Goal: Information Seeking & Learning: Compare options

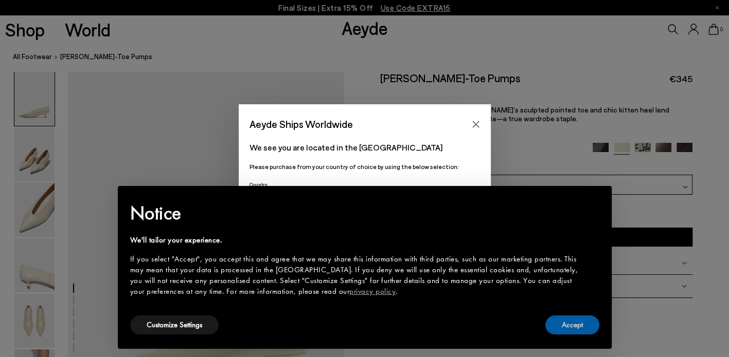
drag, startPoint x: 576, startPoint y: 328, endPoint x: 573, endPoint y: 314, distance: 13.8
click at [576, 329] on button "Accept" at bounding box center [572, 325] width 54 height 19
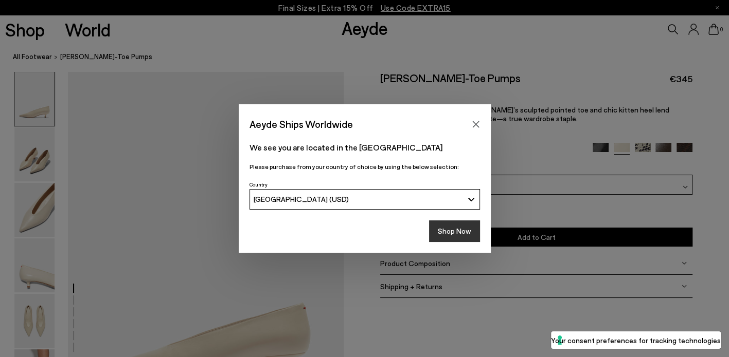
click at [466, 228] on button "Shop Now" at bounding box center [454, 232] width 51 height 22
click at [461, 233] on button "Shop Now" at bounding box center [454, 232] width 51 height 22
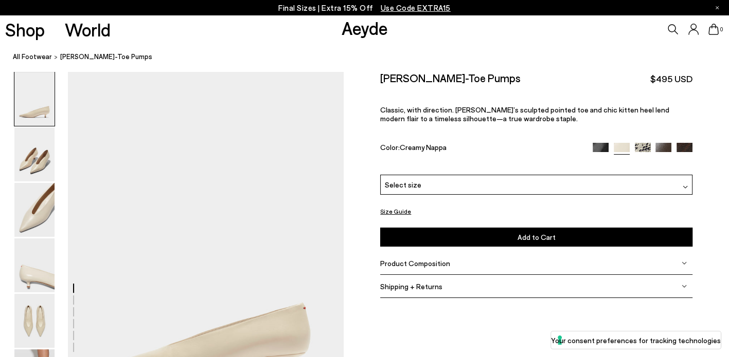
click at [662, 146] on img at bounding box center [663, 151] width 16 height 16
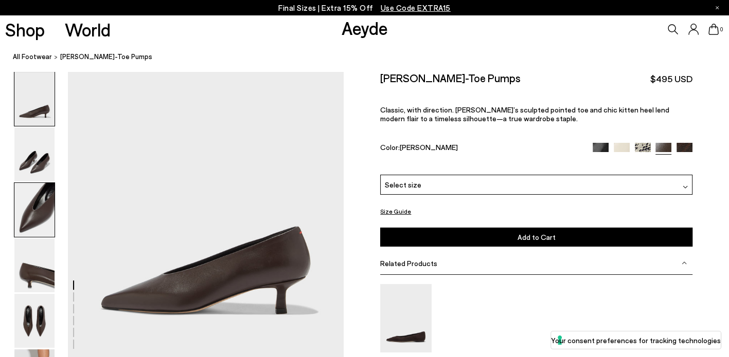
click at [39, 197] on img at bounding box center [34, 210] width 40 height 54
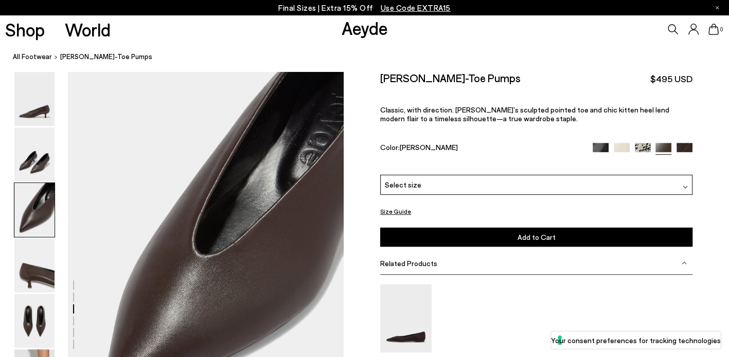
scroll to position [658, 0]
click at [23, 306] on img at bounding box center [34, 321] width 40 height 54
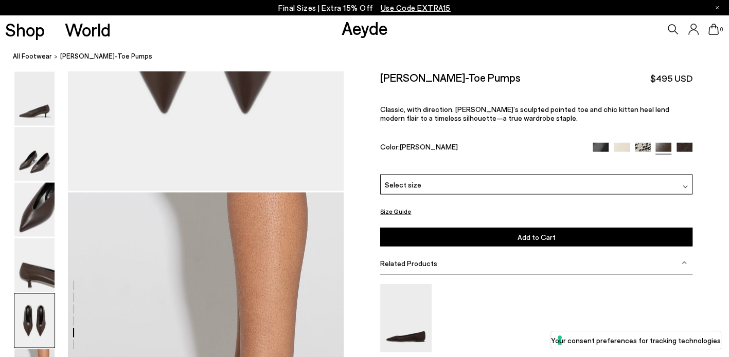
scroll to position [1448, 0]
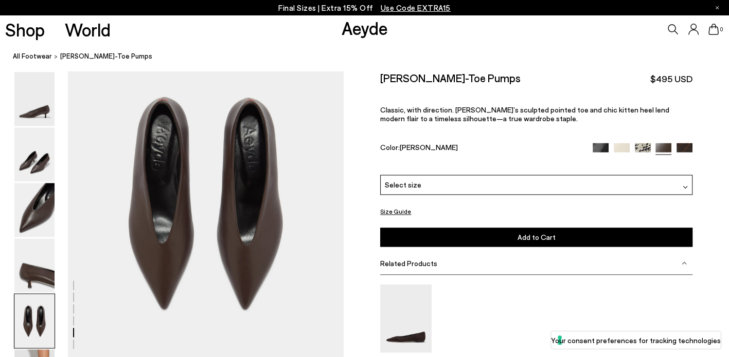
click at [640, 148] on img at bounding box center [643, 151] width 16 height 16
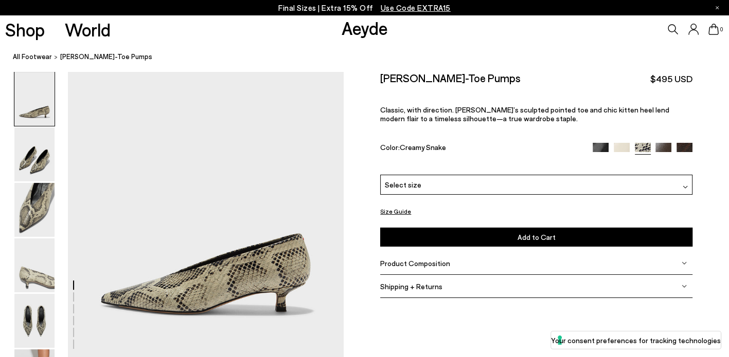
click at [599, 145] on img at bounding box center [600, 151] width 16 height 16
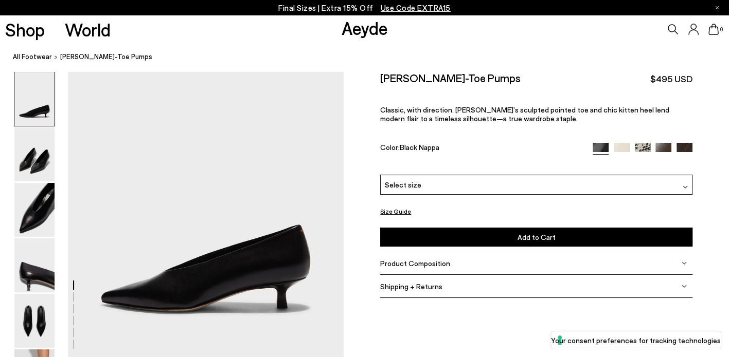
click at [666, 148] on img at bounding box center [663, 151] width 16 height 16
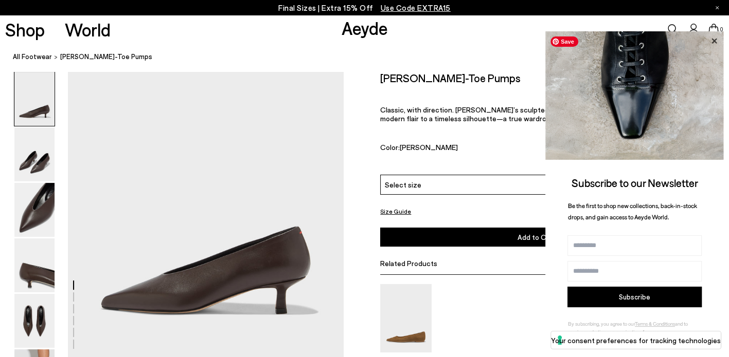
click at [713, 37] on icon at bounding box center [713, 40] width 13 height 13
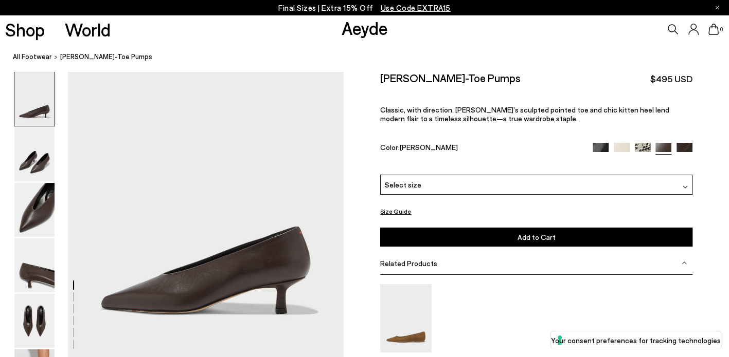
click at [681, 147] on img at bounding box center [684, 151] width 16 height 16
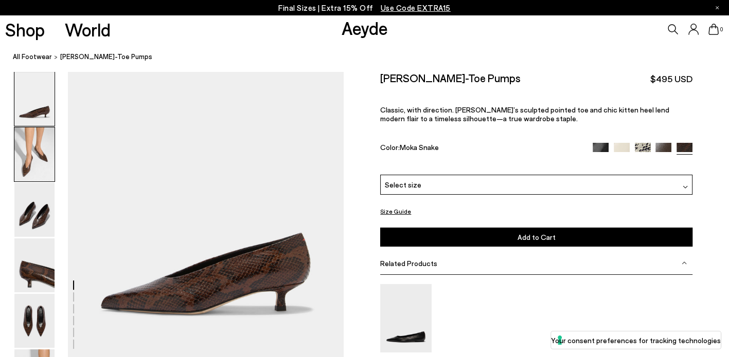
click at [49, 157] on img at bounding box center [34, 155] width 40 height 54
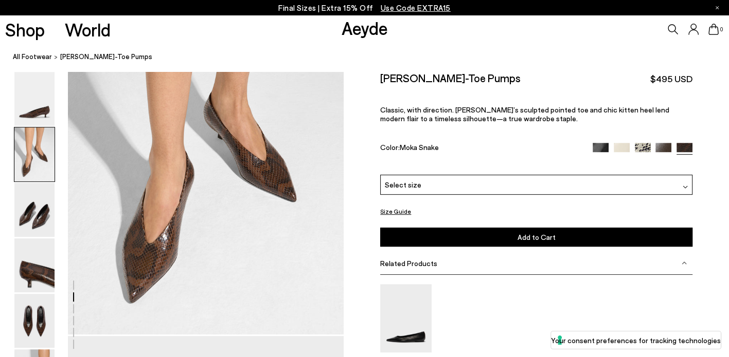
scroll to position [391, 0]
click at [659, 147] on img at bounding box center [663, 151] width 16 height 16
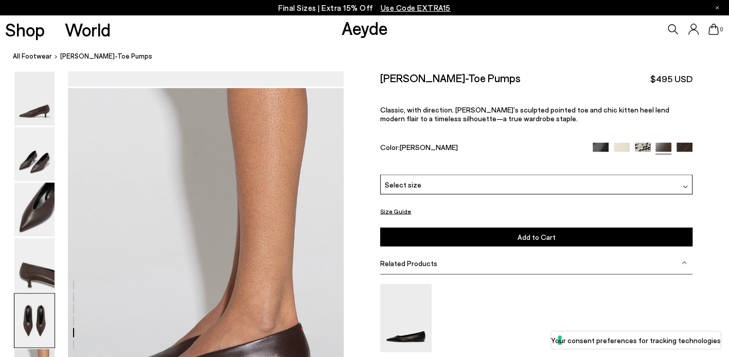
scroll to position [1491, 0]
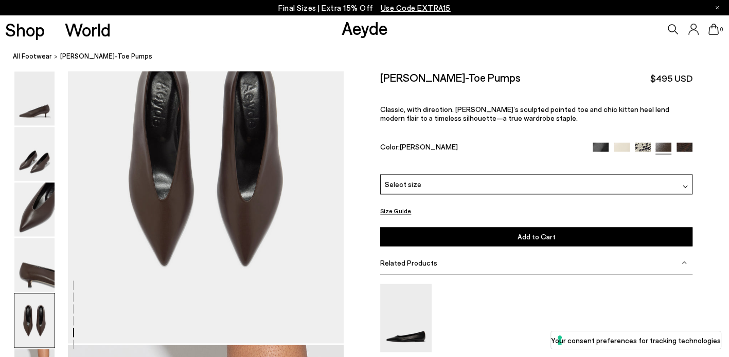
click at [626, 151] on img at bounding box center [621, 151] width 16 height 16
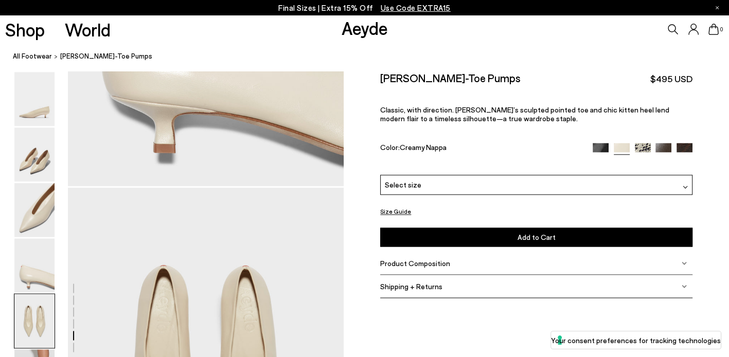
scroll to position [1543, 0]
